Goal: Task Accomplishment & Management: Manage account settings

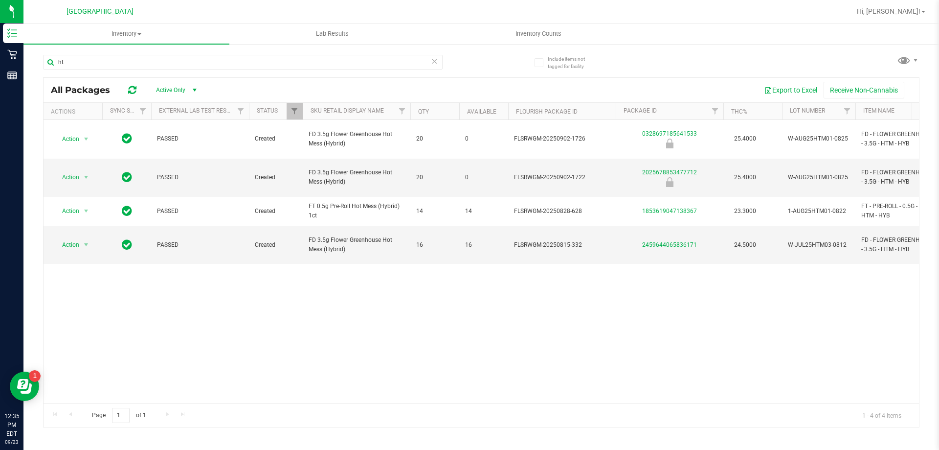
type input "h"
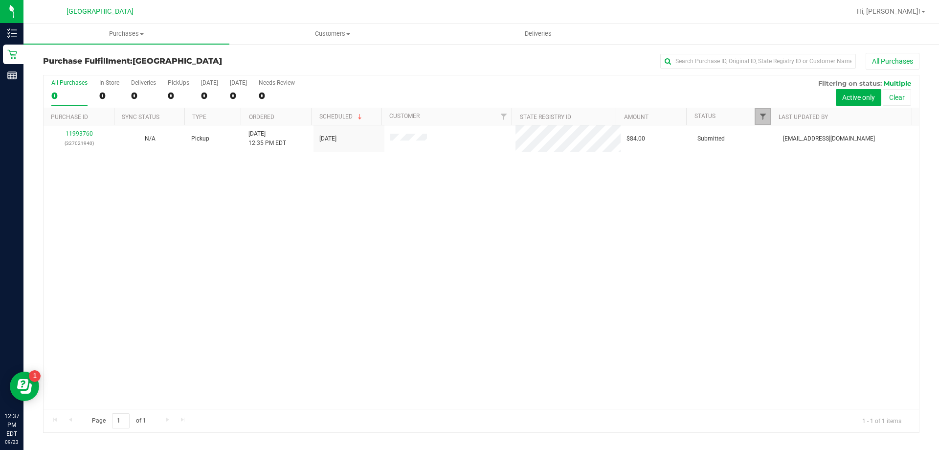
click at [761, 114] on span "Filter" at bounding box center [763, 117] width 8 height 8
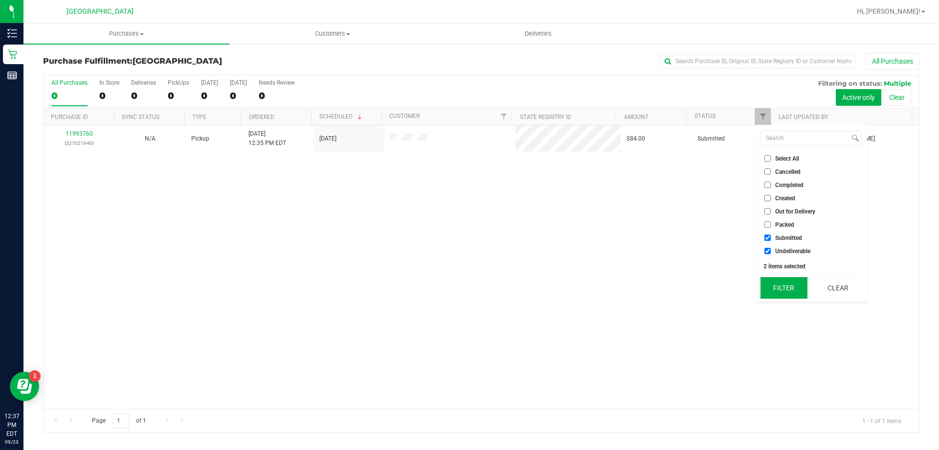
click at [782, 289] on button "Filter" at bounding box center [784, 288] width 47 height 22
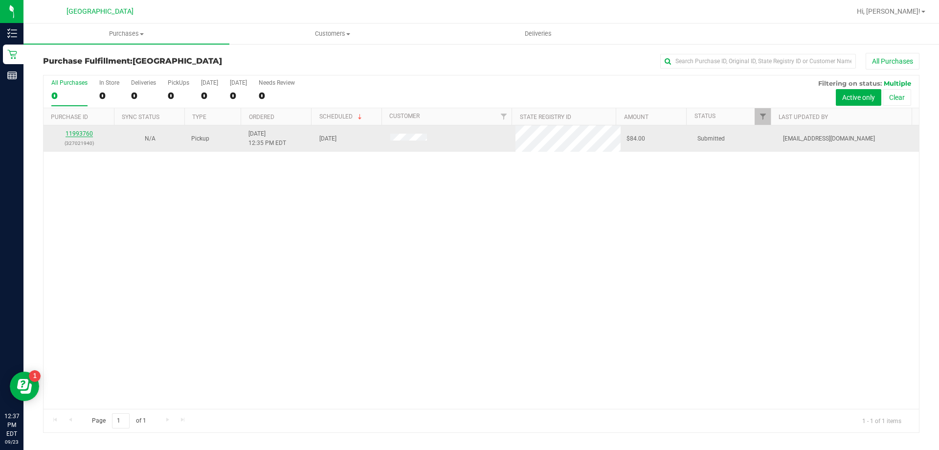
click at [84, 135] on link "11993760" at bounding box center [79, 133] width 27 height 7
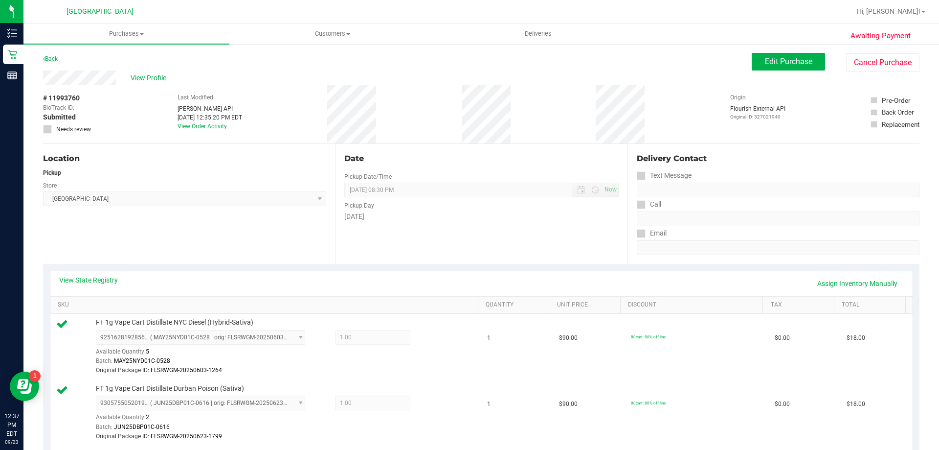
click at [50, 56] on link "Back" at bounding box center [50, 58] width 15 height 7
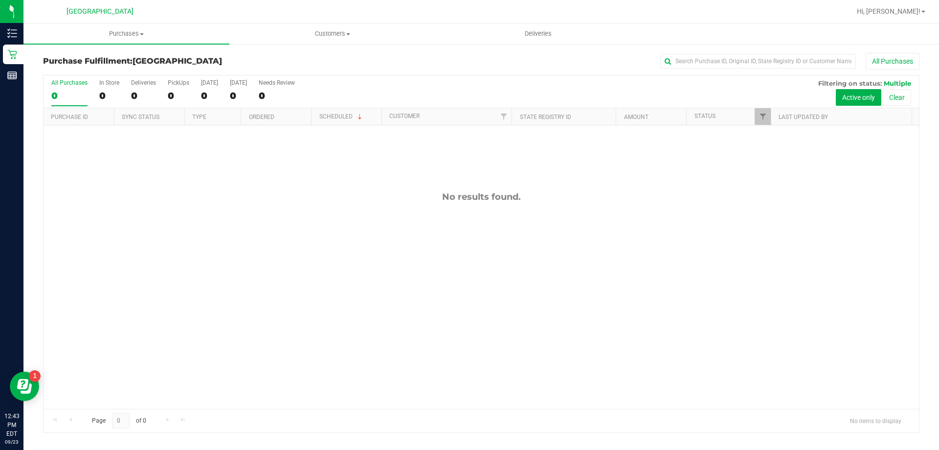
click at [482, 328] on div "No results found." at bounding box center [482, 299] width 876 height 349
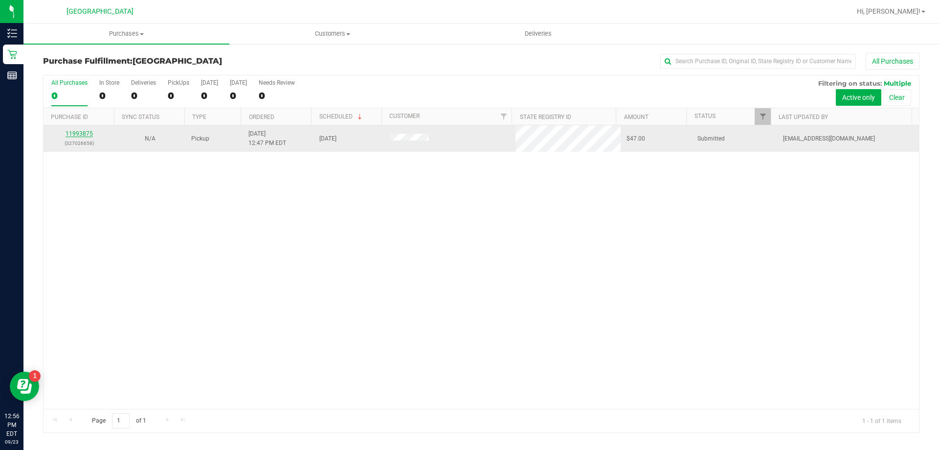
click at [82, 132] on link "11993875" at bounding box center [79, 133] width 27 height 7
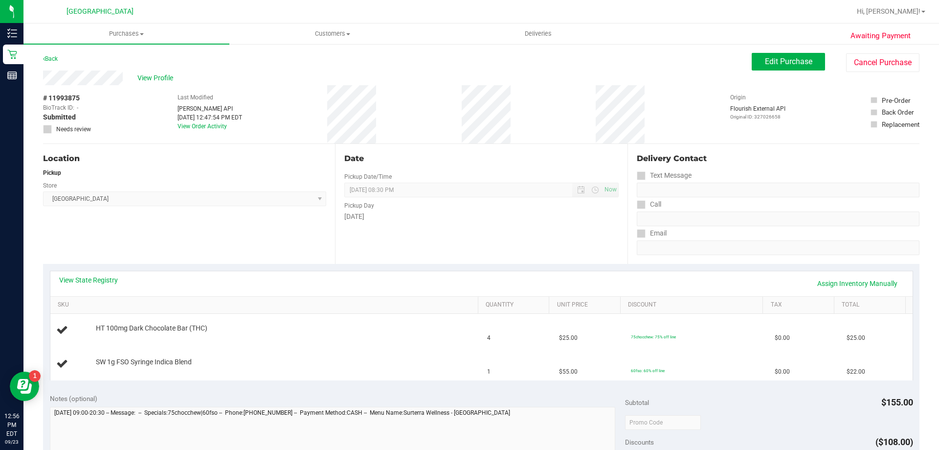
click at [99, 288] on div "View State Registry Assign Inventory Manually" at bounding box center [481, 283] width 845 height 17
click at [98, 286] on div "View State Registry Assign Inventory Manually" at bounding box center [481, 283] width 845 height 17
click at [101, 283] on link "View State Registry" at bounding box center [88, 280] width 59 height 10
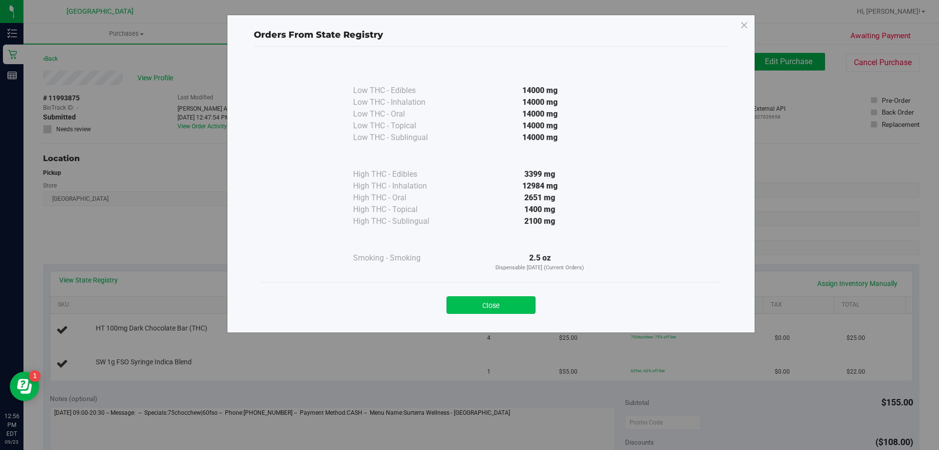
click at [515, 302] on button "Close" at bounding box center [491, 305] width 89 height 18
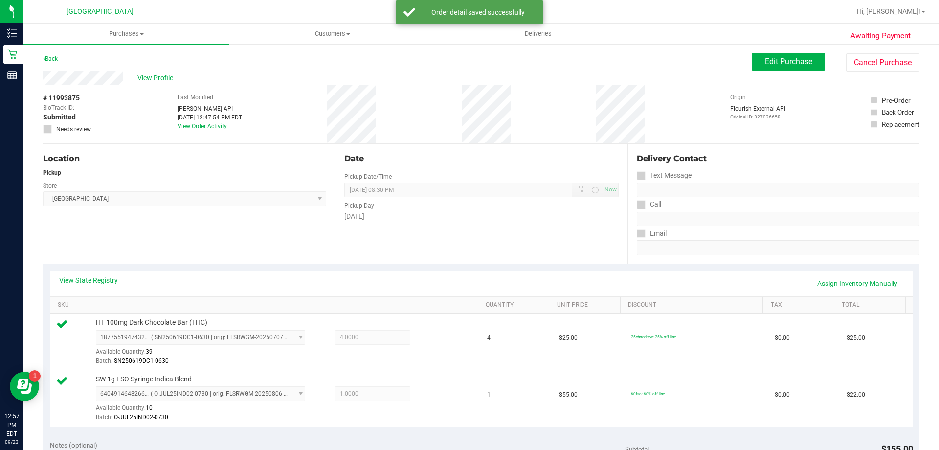
scroll to position [198, 0]
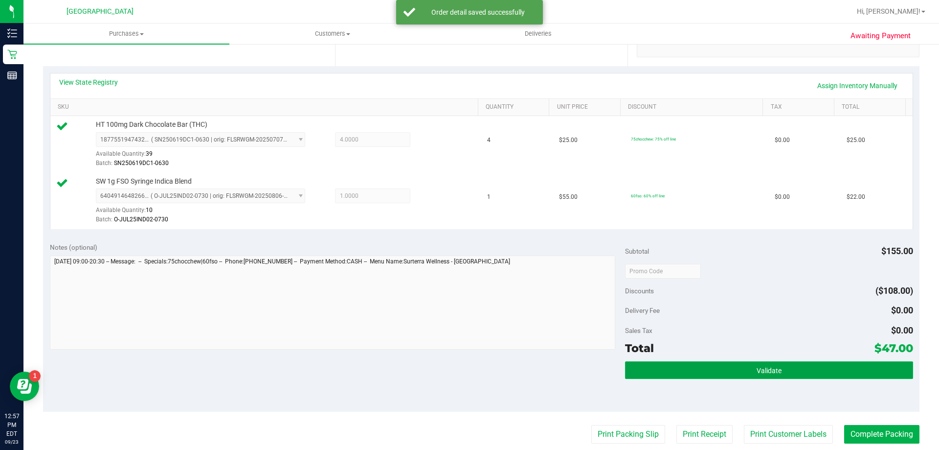
click at [803, 369] on button "Validate" at bounding box center [769, 370] width 288 height 18
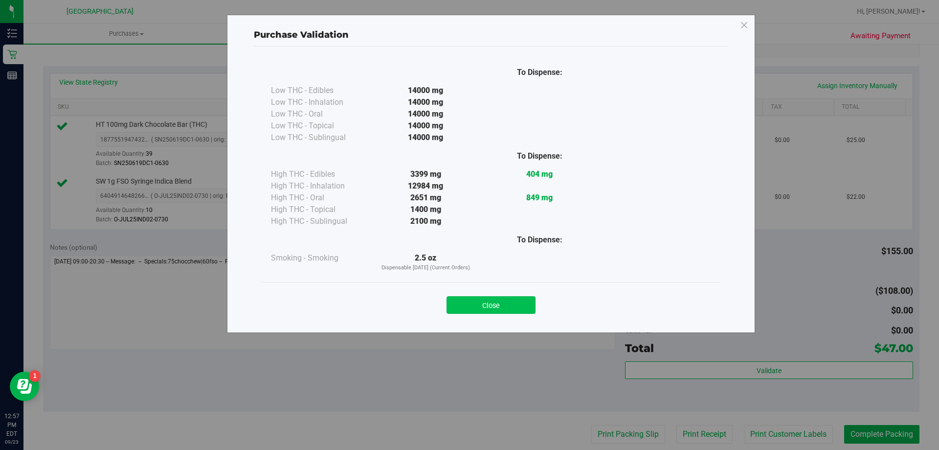
click at [531, 308] on button "Close" at bounding box center [491, 305] width 89 height 18
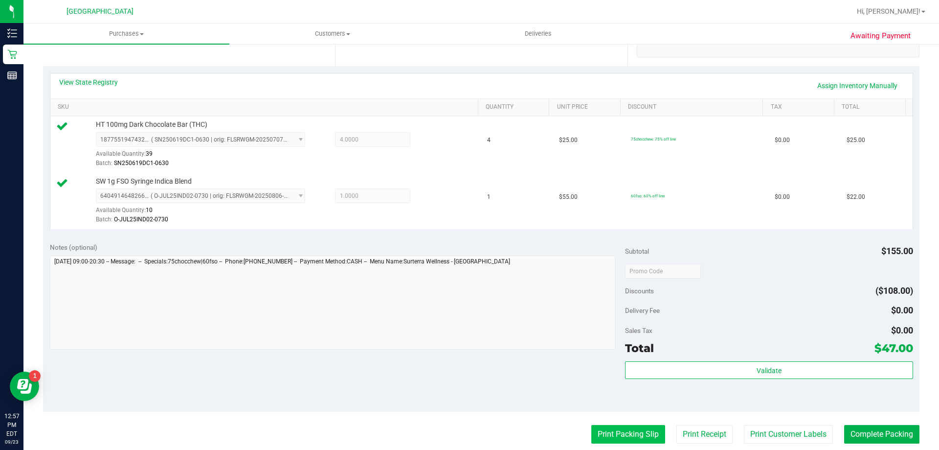
click at [628, 440] on button "Print Packing Slip" at bounding box center [628, 434] width 74 height 19
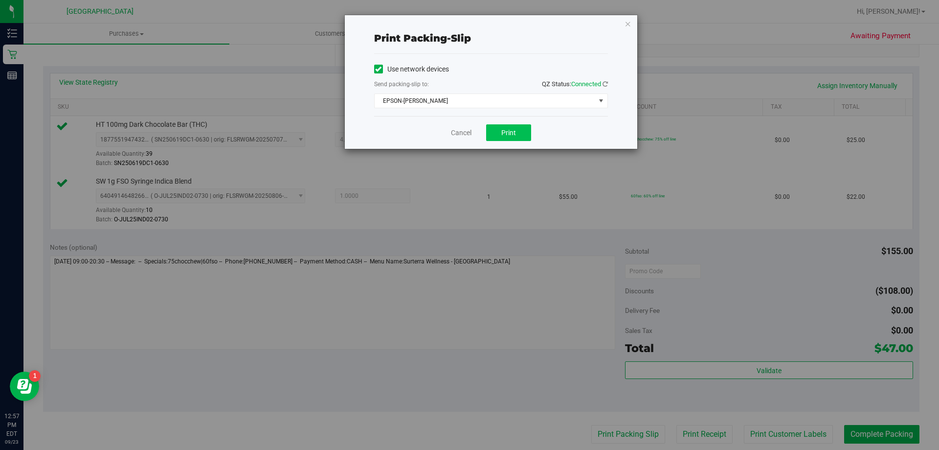
click at [525, 140] on button "Print" at bounding box center [508, 132] width 45 height 17
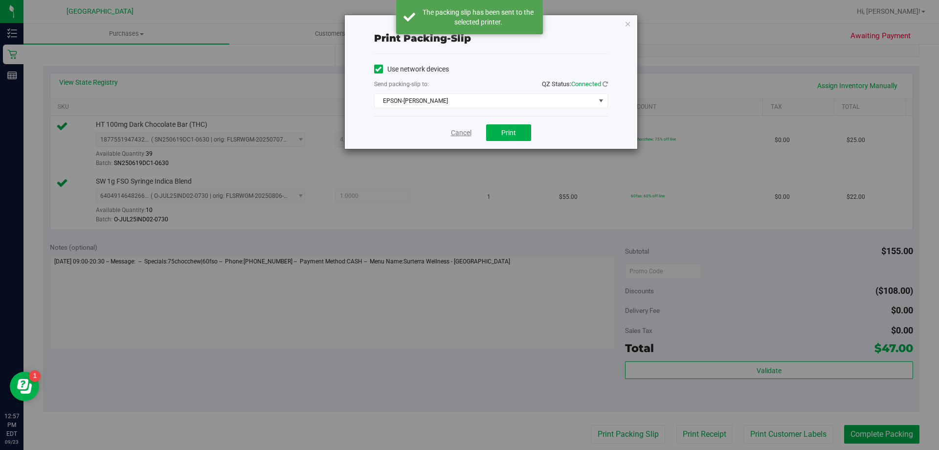
click at [459, 135] on link "Cancel" at bounding box center [461, 133] width 21 height 10
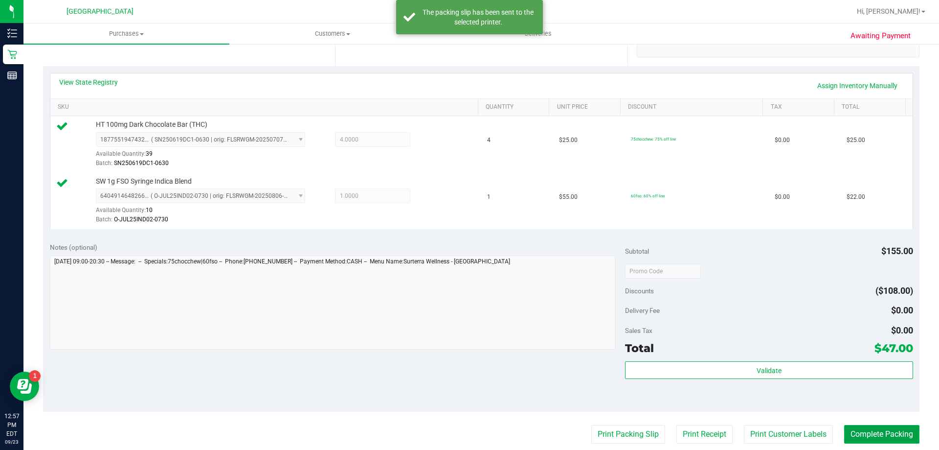
click at [892, 436] on button "Complete Packing" at bounding box center [881, 434] width 75 height 19
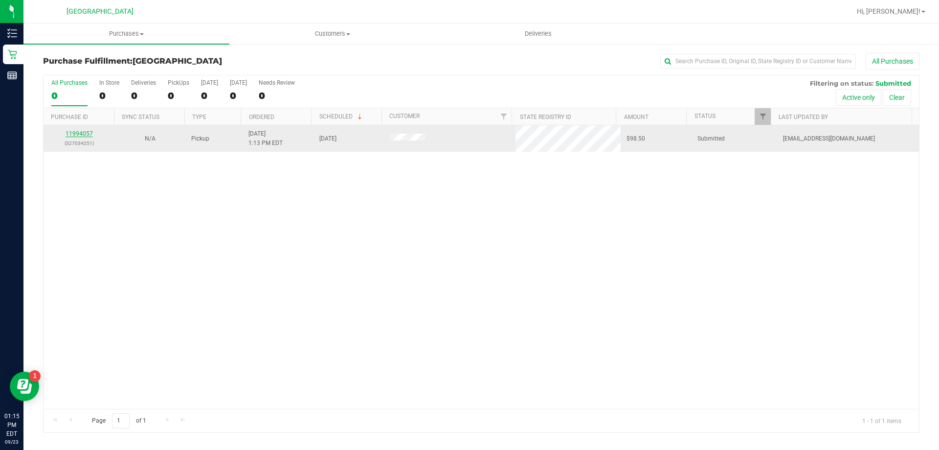
click at [82, 136] on link "11994057" at bounding box center [79, 133] width 27 height 7
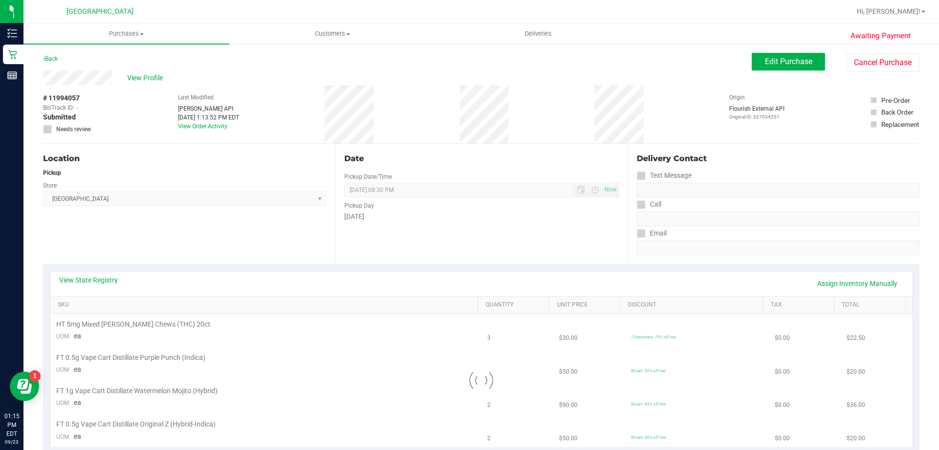
scroll to position [147, 0]
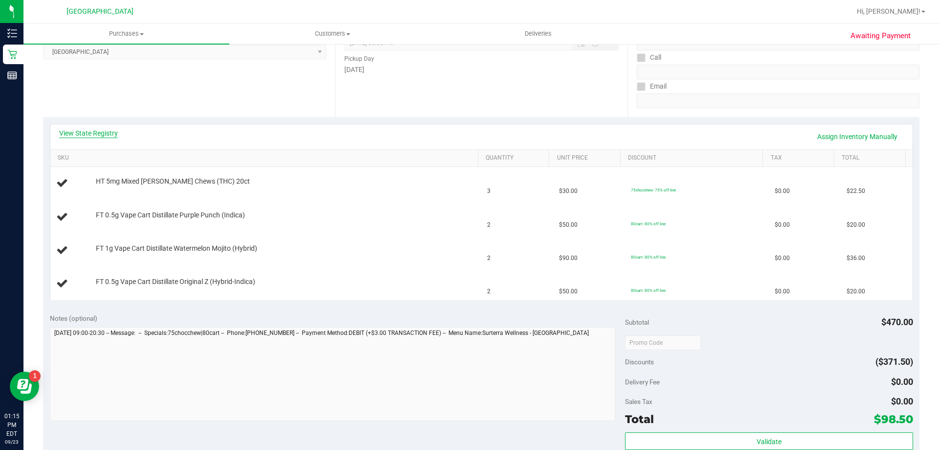
click at [110, 130] on div "View State Registry Assign Inventory Manually" at bounding box center [481, 136] width 863 height 25
click at [110, 132] on link "View State Registry" at bounding box center [88, 133] width 59 height 10
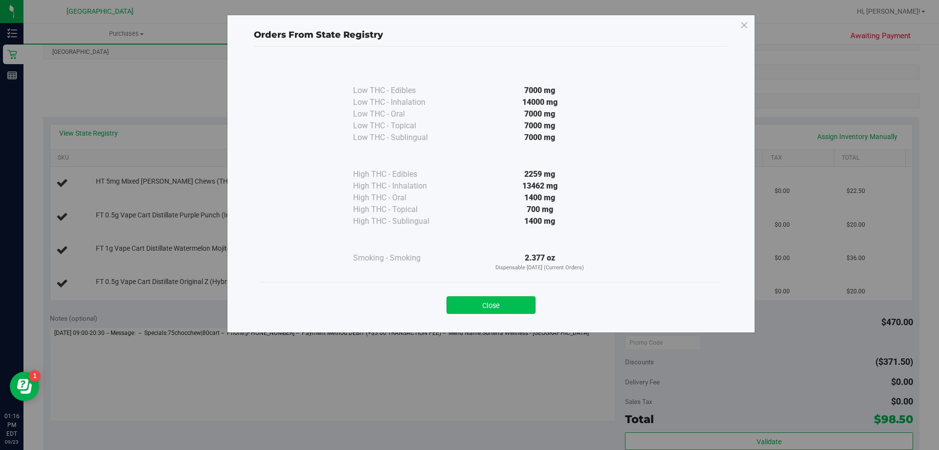
click at [521, 305] on button "Close" at bounding box center [491, 305] width 89 height 18
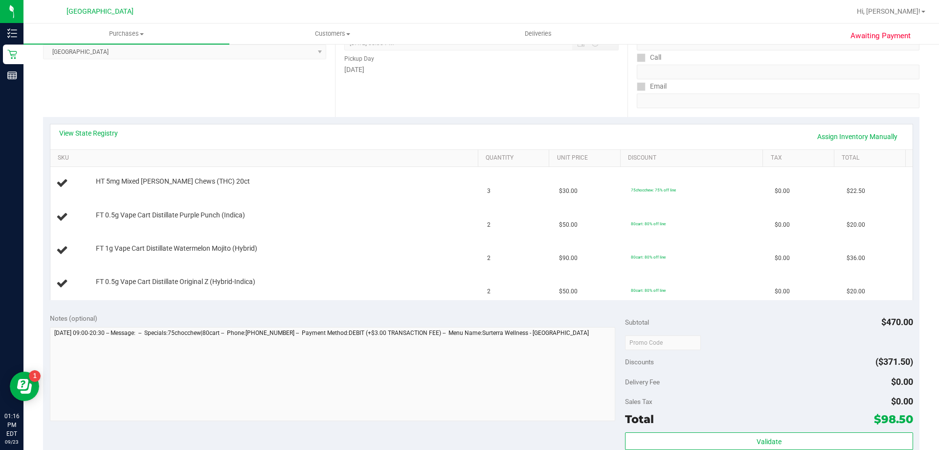
click at [95, 127] on div "View State Registry Assign Inventory Manually" at bounding box center [481, 136] width 863 height 25
click at [101, 132] on link "View State Registry" at bounding box center [88, 133] width 59 height 10
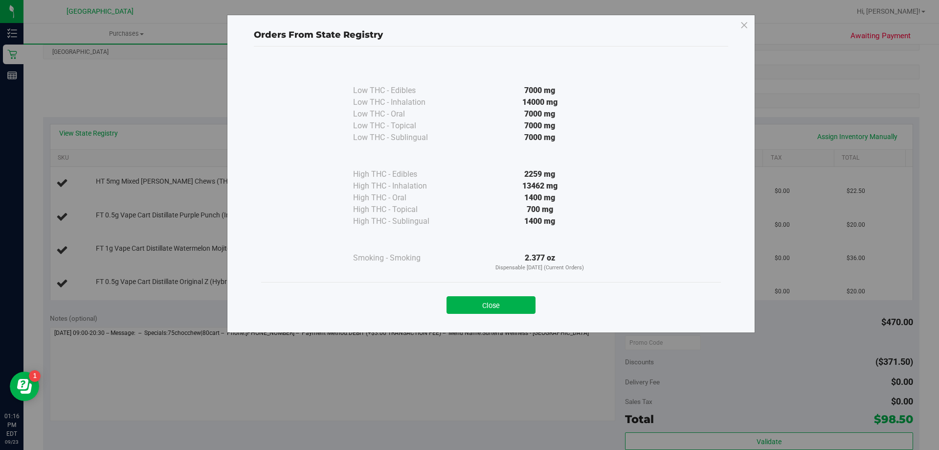
click at [496, 316] on div "Close" at bounding box center [491, 302] width 460 height 40
click at [492, 300] on button "Close" at bounding box center [491, 305] width 89 height 18
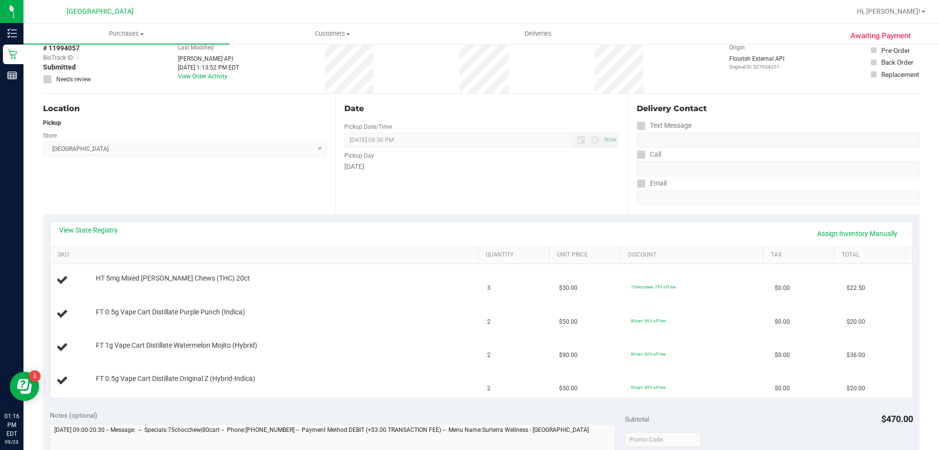
scroll to position [0, 0]
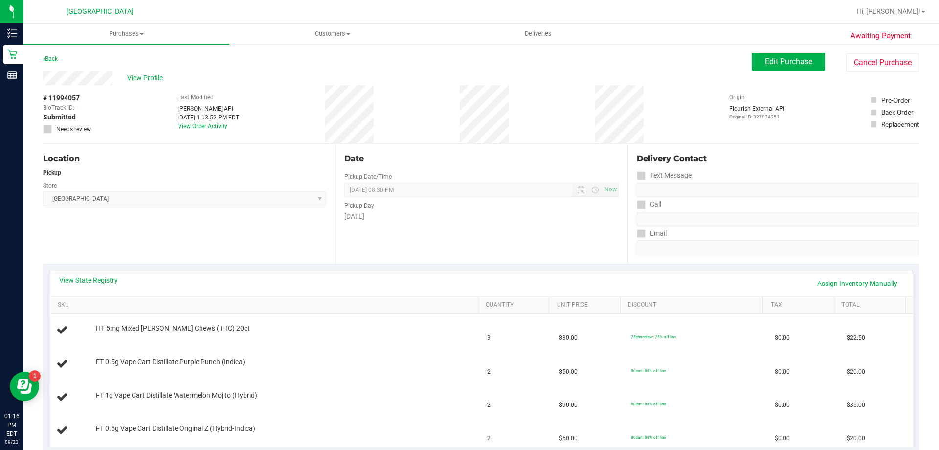
click at [53, 58] on link "Back" at bounding box center [50, 58] width 15 height 7
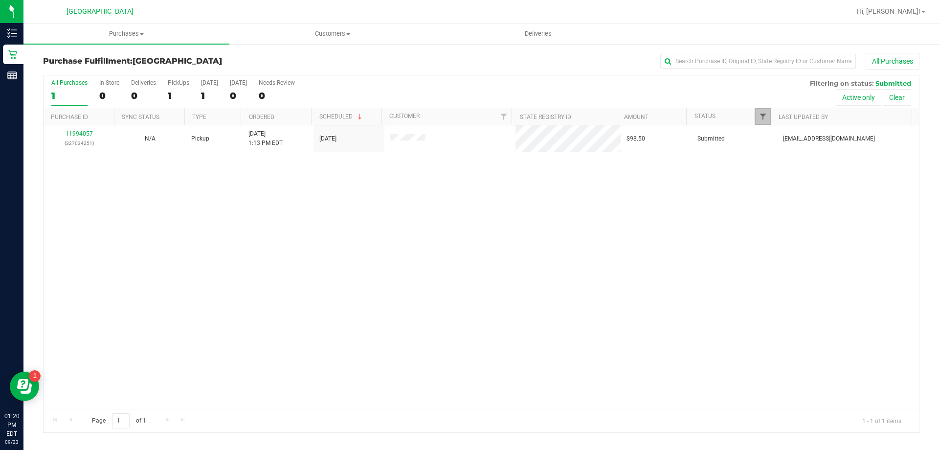
click at [761, 116] on span "Filter" at bounding box center [763, 117] width 8 height 8
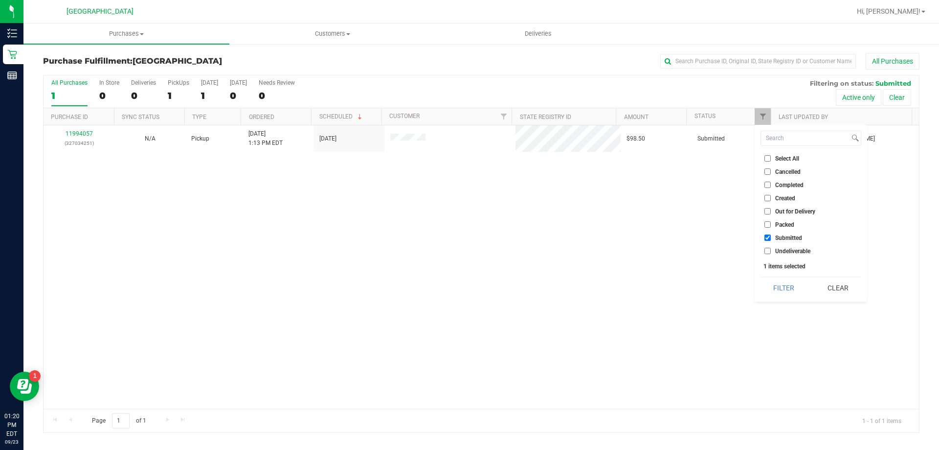
click at [780, 250] on span "Undeliverable" at bounding box center [792, 251] width 35 height 6
click at [771, 250] on input "Undeliverable" at bounding box center [768, 251] width 6 height 6
checkbox input "true"
click at [787, 290] on button "Filter" at bounding box center [784, 288] width 47 height 22
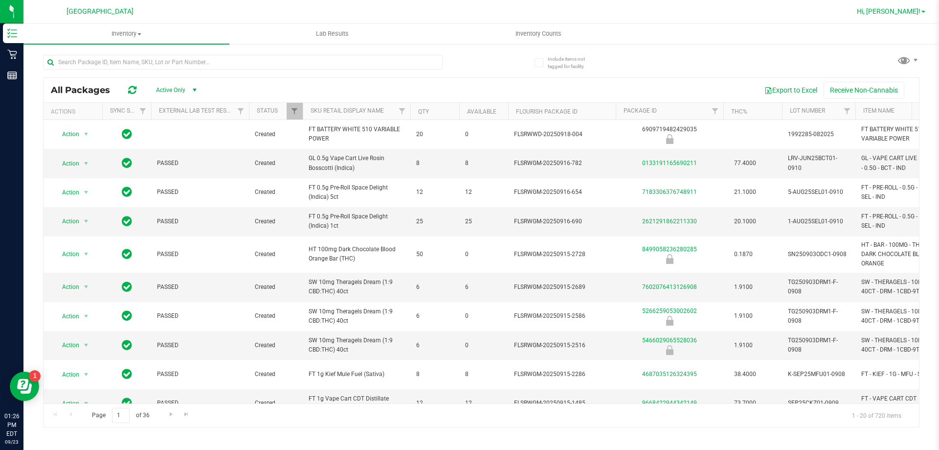
click at [900, 12] on span "Hi, [PERSON_NAME]!" at bounding box center [889, 11] width 64 height 8
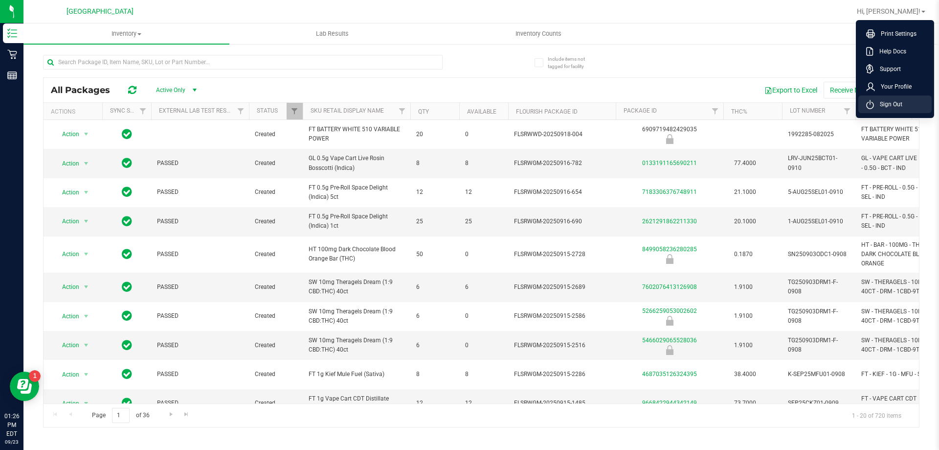
click at [888, 108] on span "Sign Out" at bounding box center [888, 104] width 28 height 10
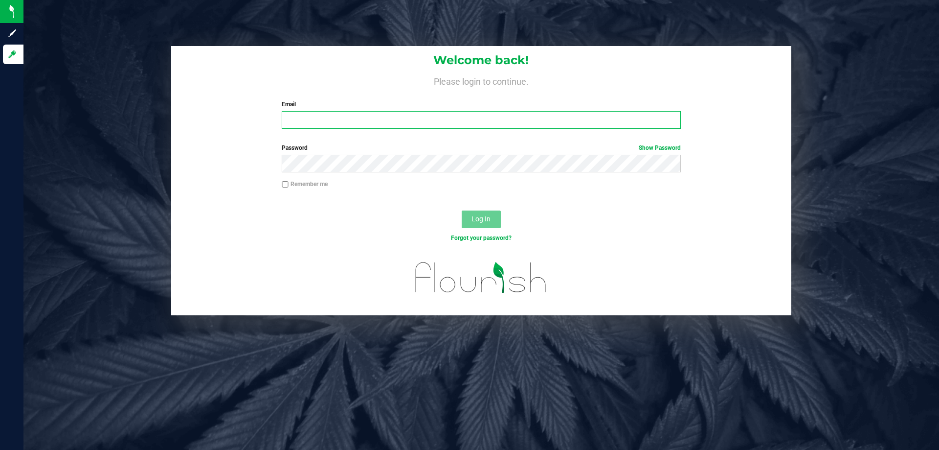
click at [302, 122] on input "Email" at bounding box center [481, 120] width 399 height 18
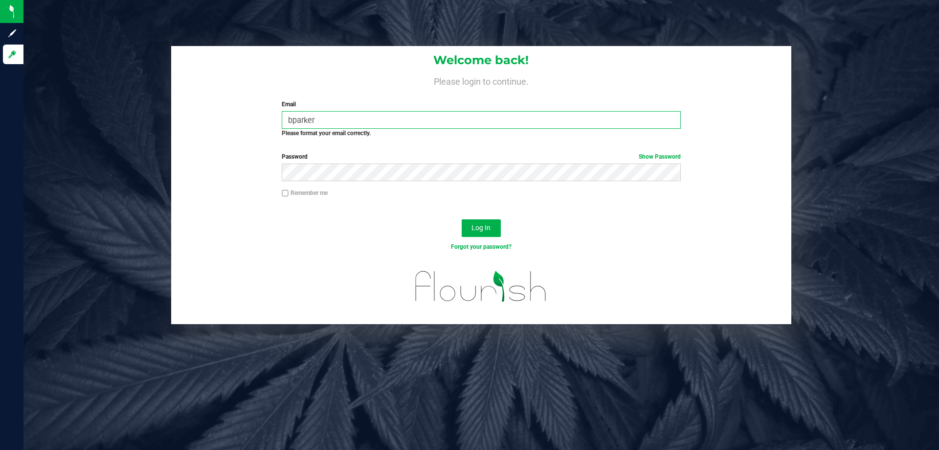
click at [337, 115] on input "bparker" at bounding box center [481, 120] width 399 height 18
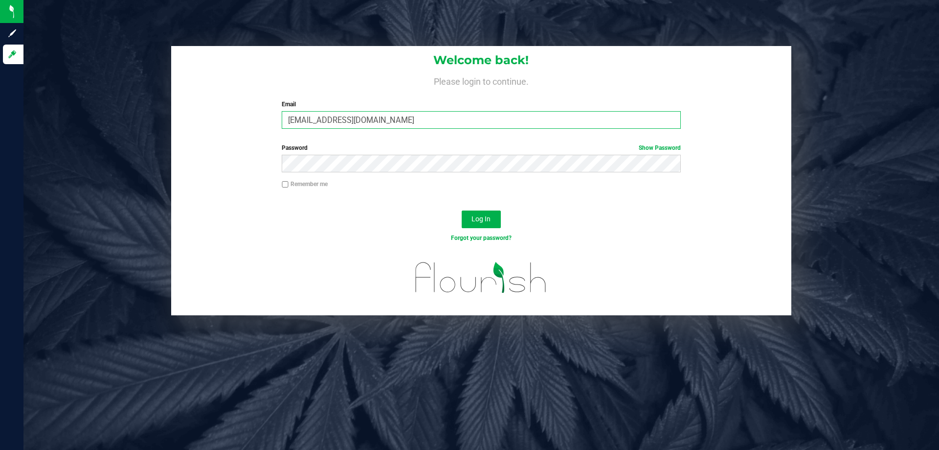
type input "bparker@liveparallel.com"
click at [462, 210] on button "Log In" at bounding box center [481, 219] width 39 height 18
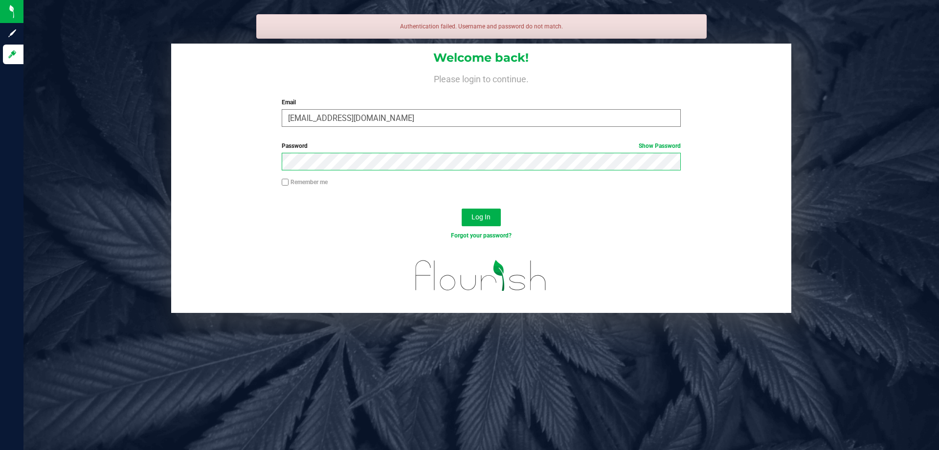
click at [462, 208] on button "Log In" at bounding box center [481, 217] width 39 height 18
